Goal: Task Accomplishment & Management: Manage account settings

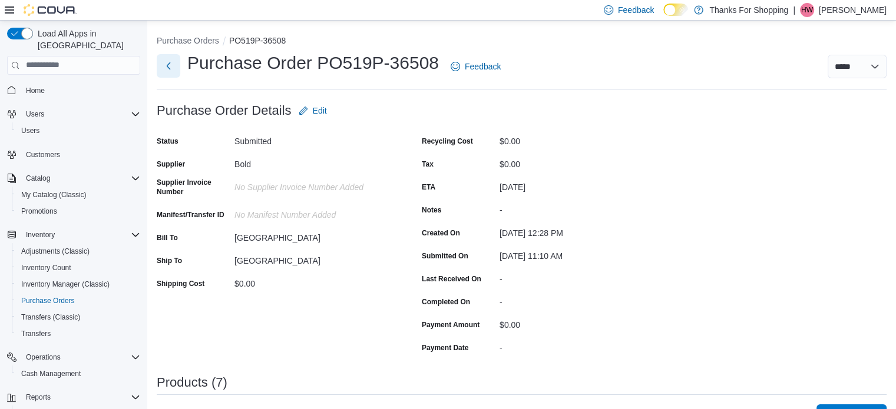
click at [169, 63] on button "Next" at bounding box center [169, 66] width 24 height 24
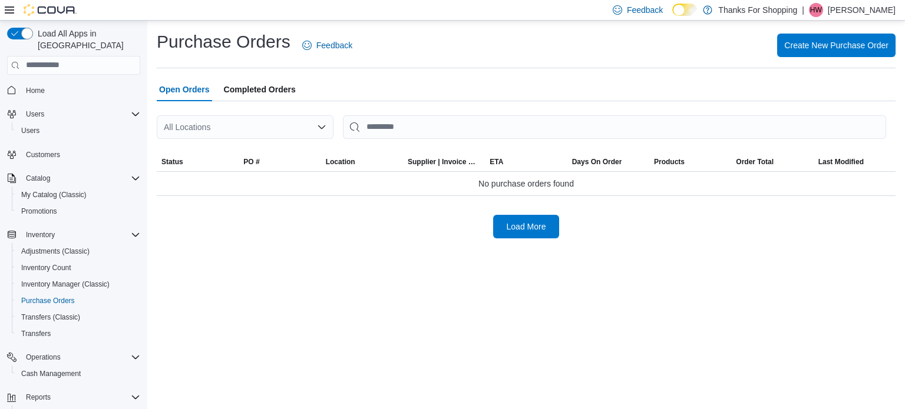
click at [236, 127] on div "All Locations" at bounding box center [245, 127] width 177 height 24
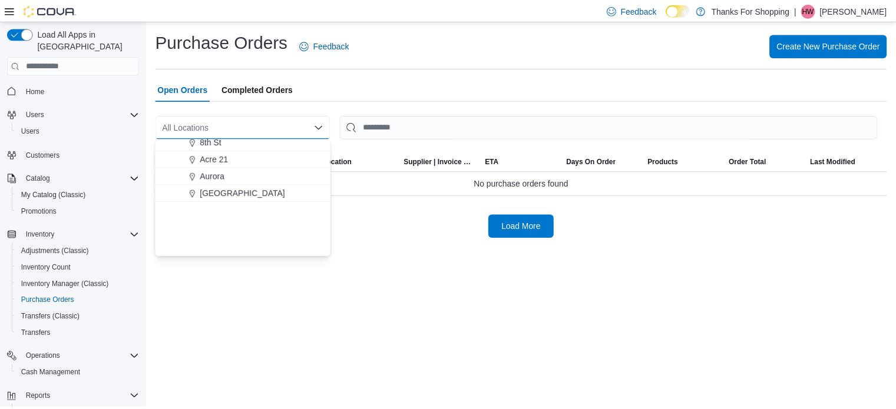
scroll to position [177, 0]
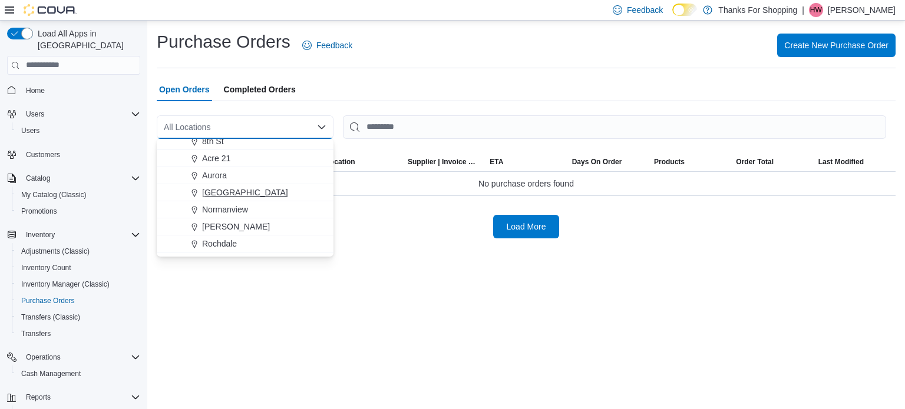
click at [257, 191] on span "Harbour Landing" at bounding box center [245, 193] width 86 height 12
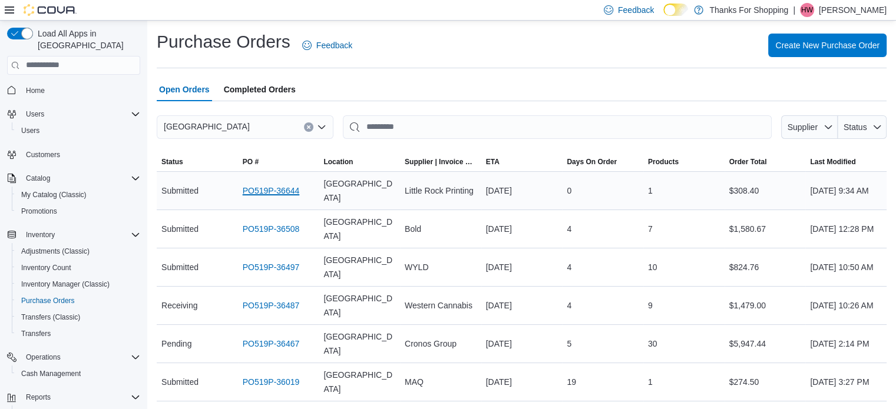
click at [275, 188] on link "PO519P-36644" at bounding box center [271, 191] width 57 height 14
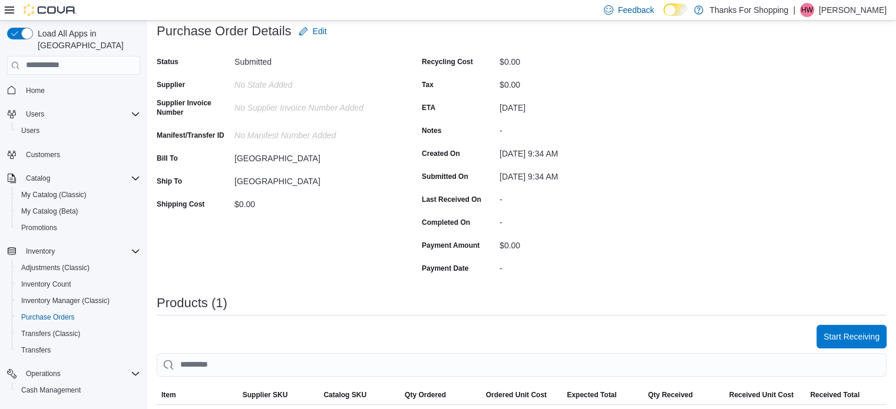
scroll to position [236, 0]
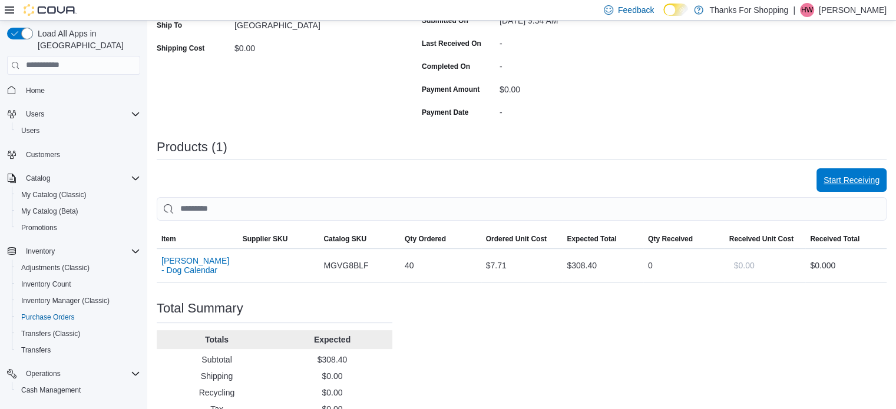
click at [880, 189] on span "Start Receiving" at bounding box center [852, 181] width 56 height 24
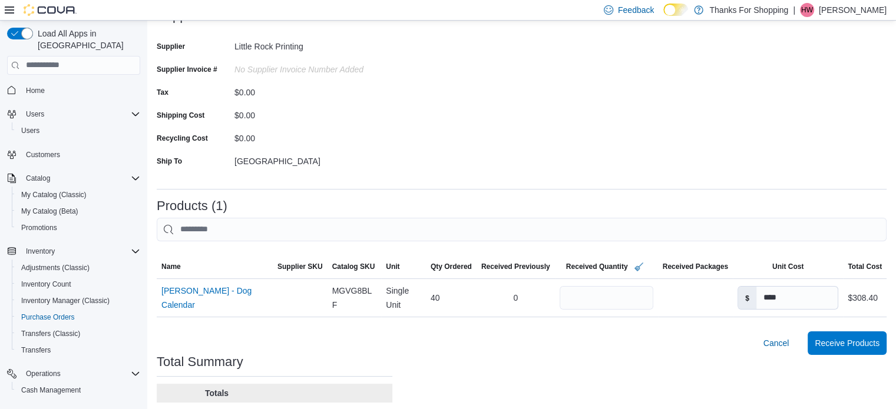
scroll to position [190, 0]
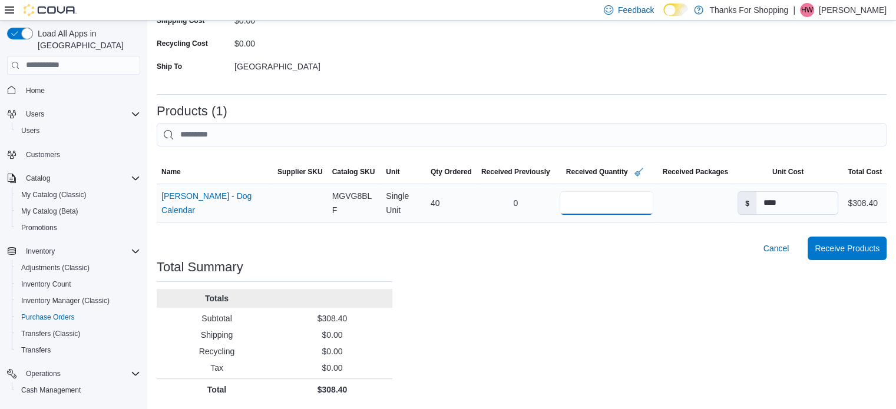
click at [592, 207] on input "**" at bounding box center [607, 203] width 94 height 24
click at [880, 252] on span "Receive Products" at bounding box center [847, 248] width 65 height 12
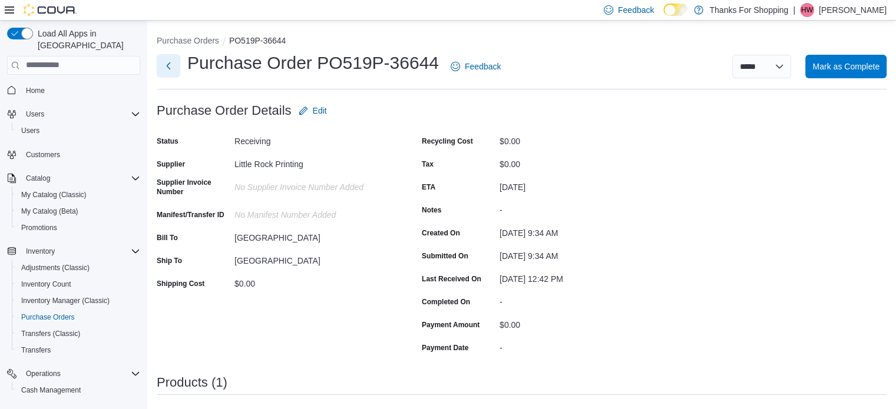
click at [157, 68] on button "Next" at bounding box center [169, 66] width 24 height 24
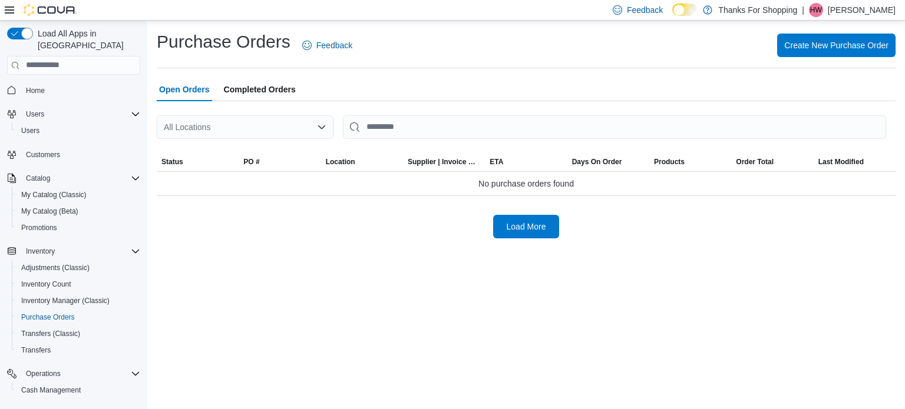
click at [305, 128] on div "All Locations" at bounding box center [245, 127] width 177 height 24
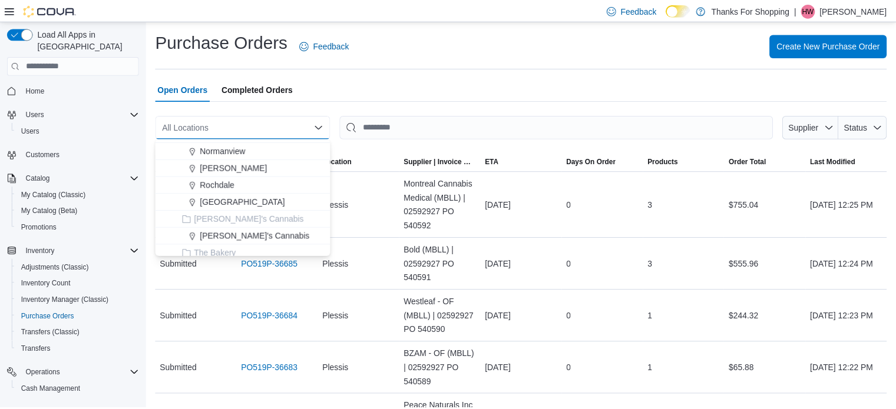
scroll to position [177, 0]
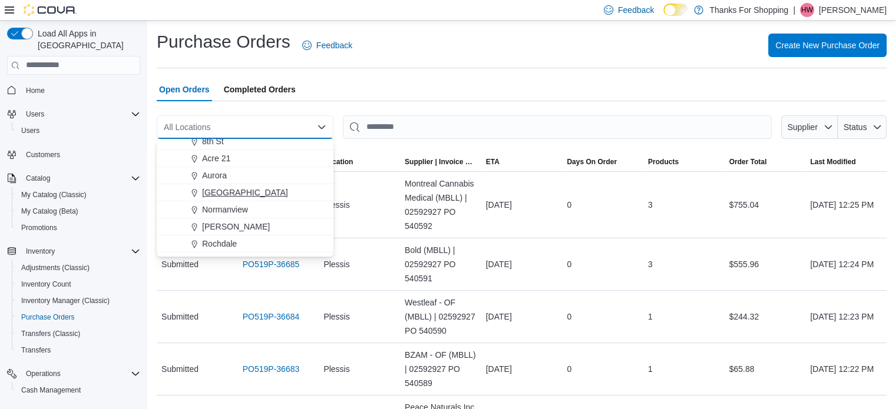
click at [250, 192] on span "Harbour Landing" at bounding box center [245, 193] width 86 height 12
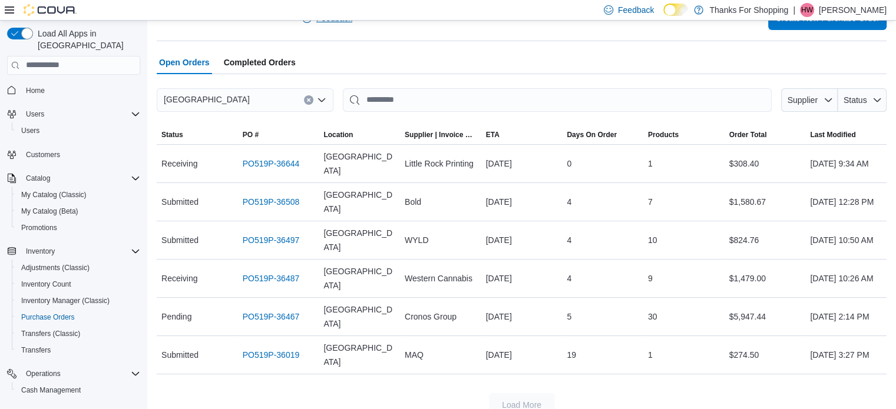
scroll to position [0, 0]
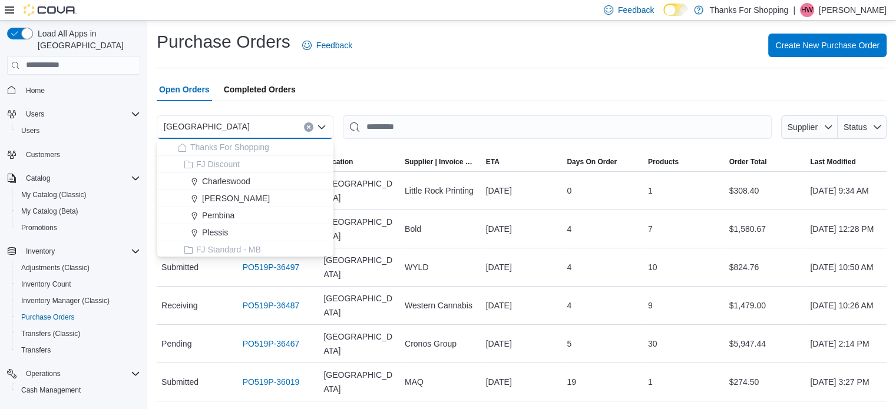
click at [311, 80] on div "Open Orders Completed Orders" at bounding box center [522, 90] width 730 height 24
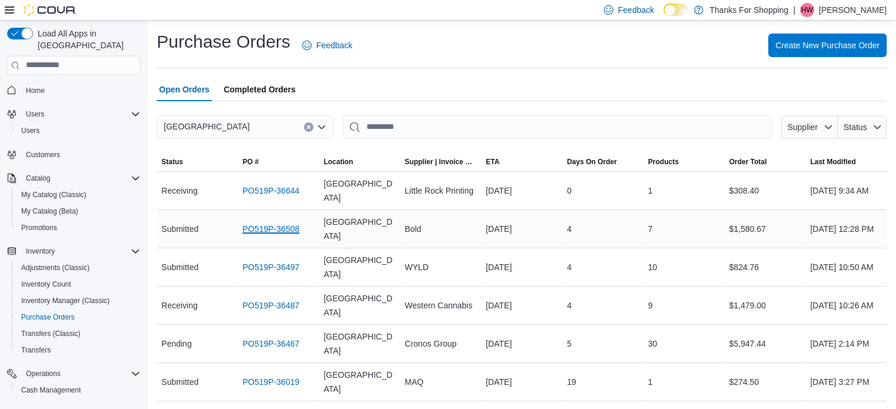
click at [276, 230] on link "PO519P-36508" at bounding box center [271, 229] width 57 height 14
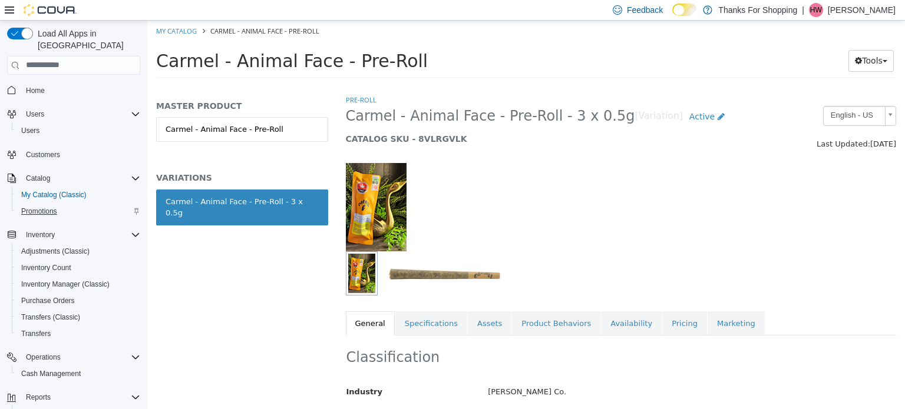
scroll to position [766, 0]
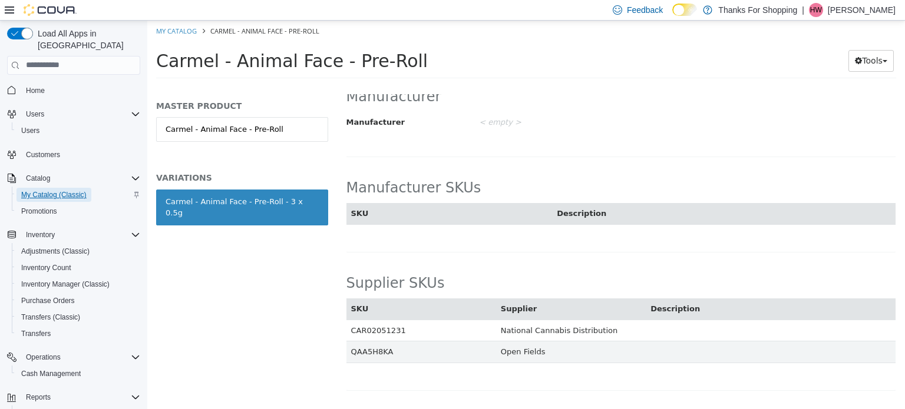
click at [55, 190] on span "My Catalog (Classic)" at bounding box center [53, 194] width 65 height 9
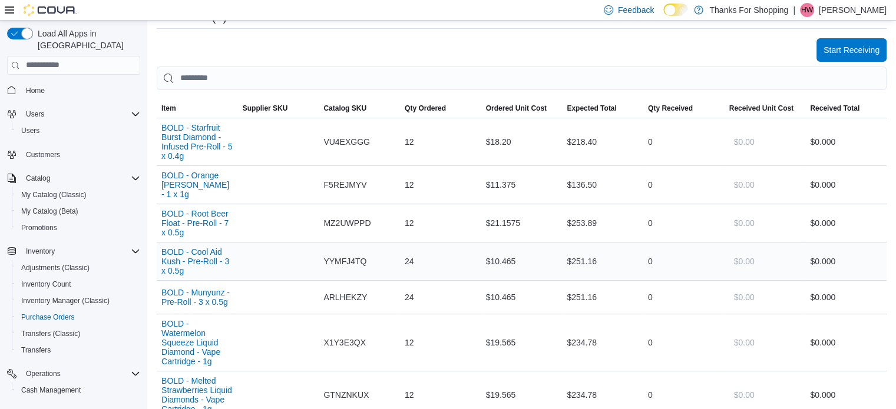
scroll to position [471, 0]
